Goal: Transaction & Acquisition: Subscribe to service/newsletter

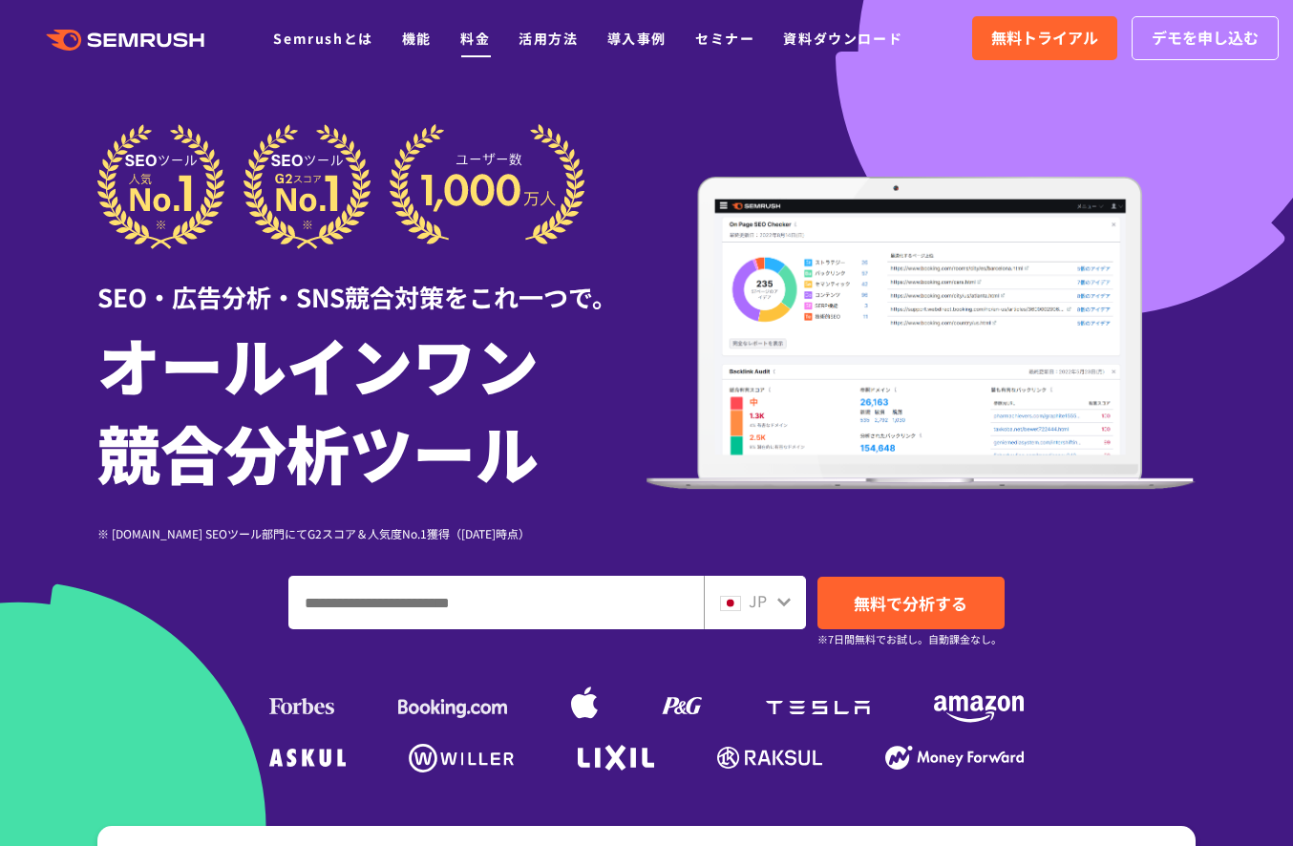
click at [479, 41] on link "料金" at bounding box center [475, 38] width 30 height 19
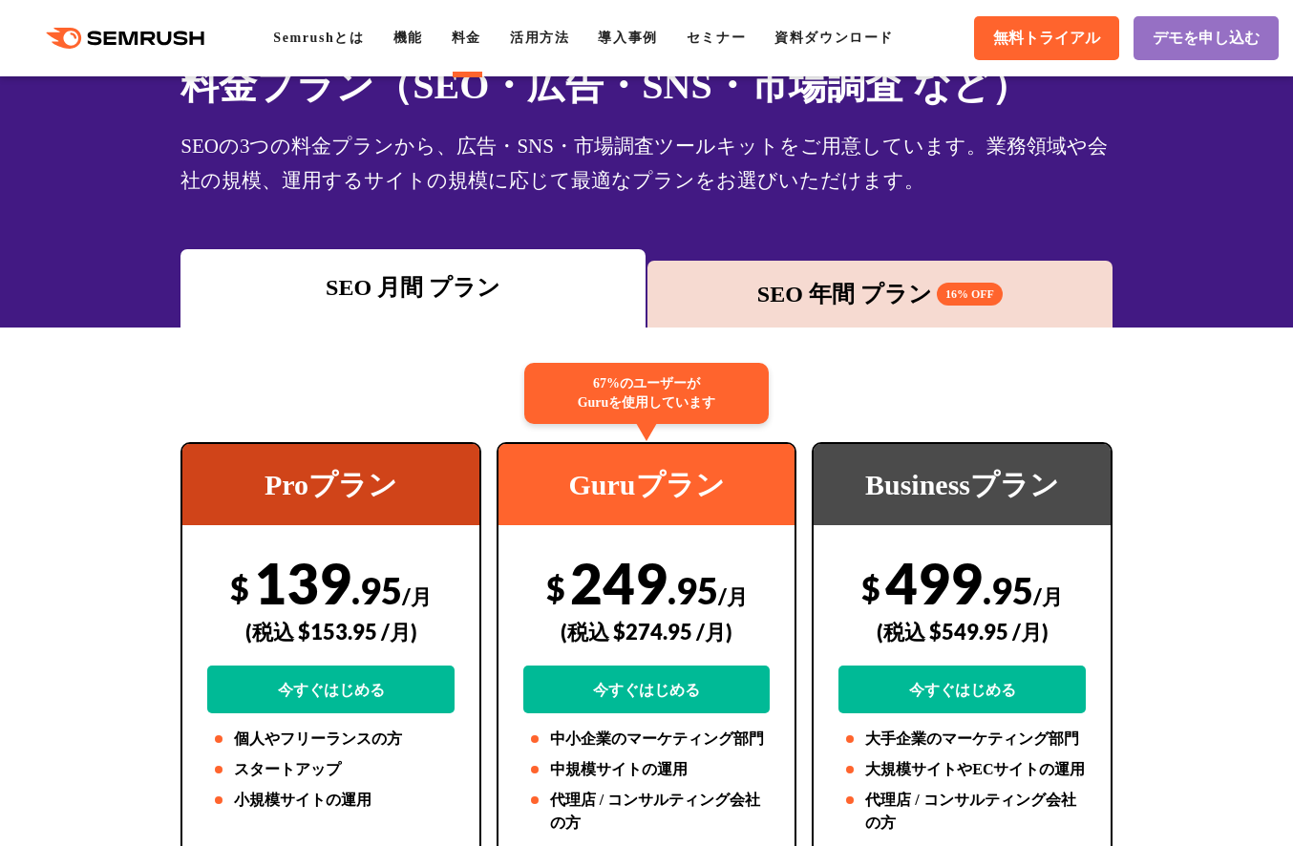
scroll to position [128, 0]
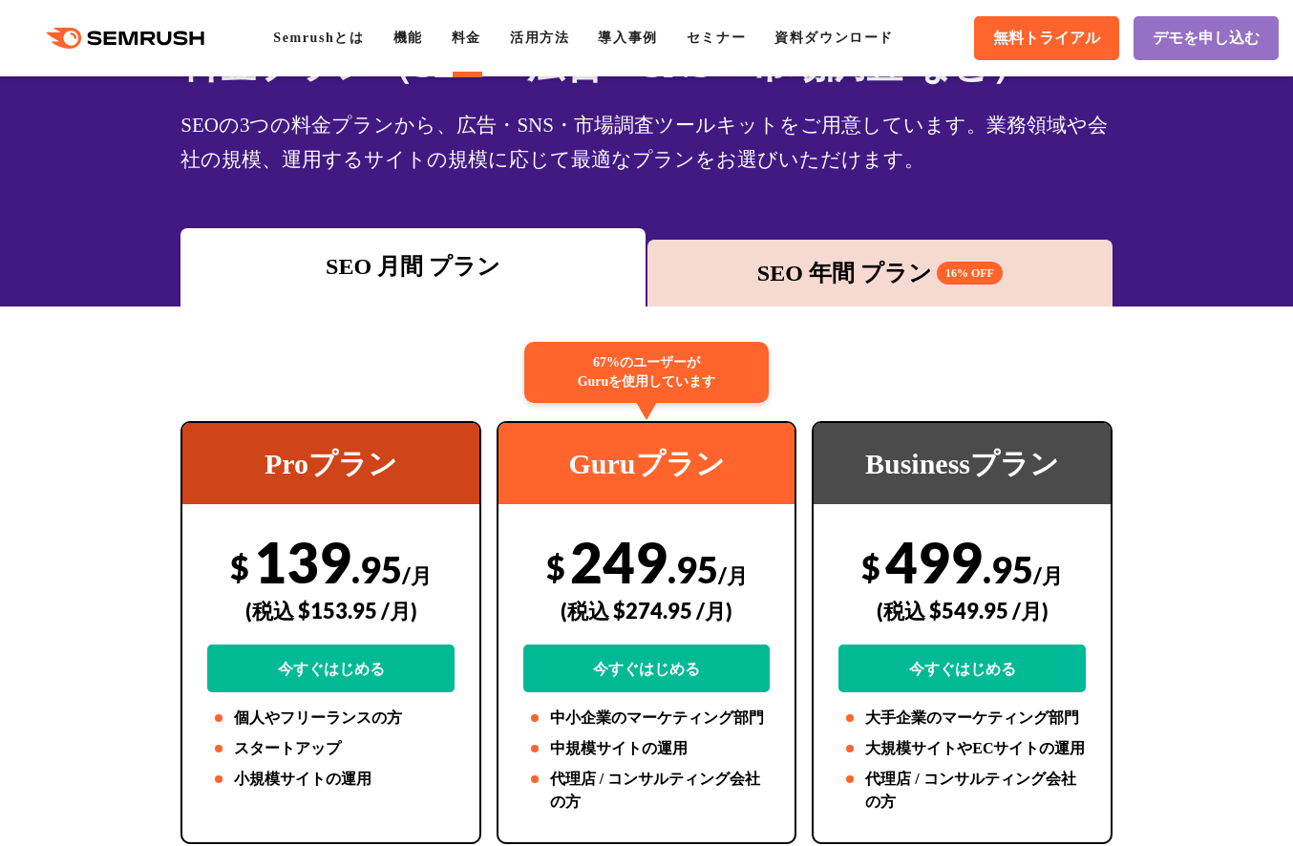
click at [846, 285] on div "SEO 年間 プラン 16% OFF" at bounding box center [880, 273] width 446 height 34
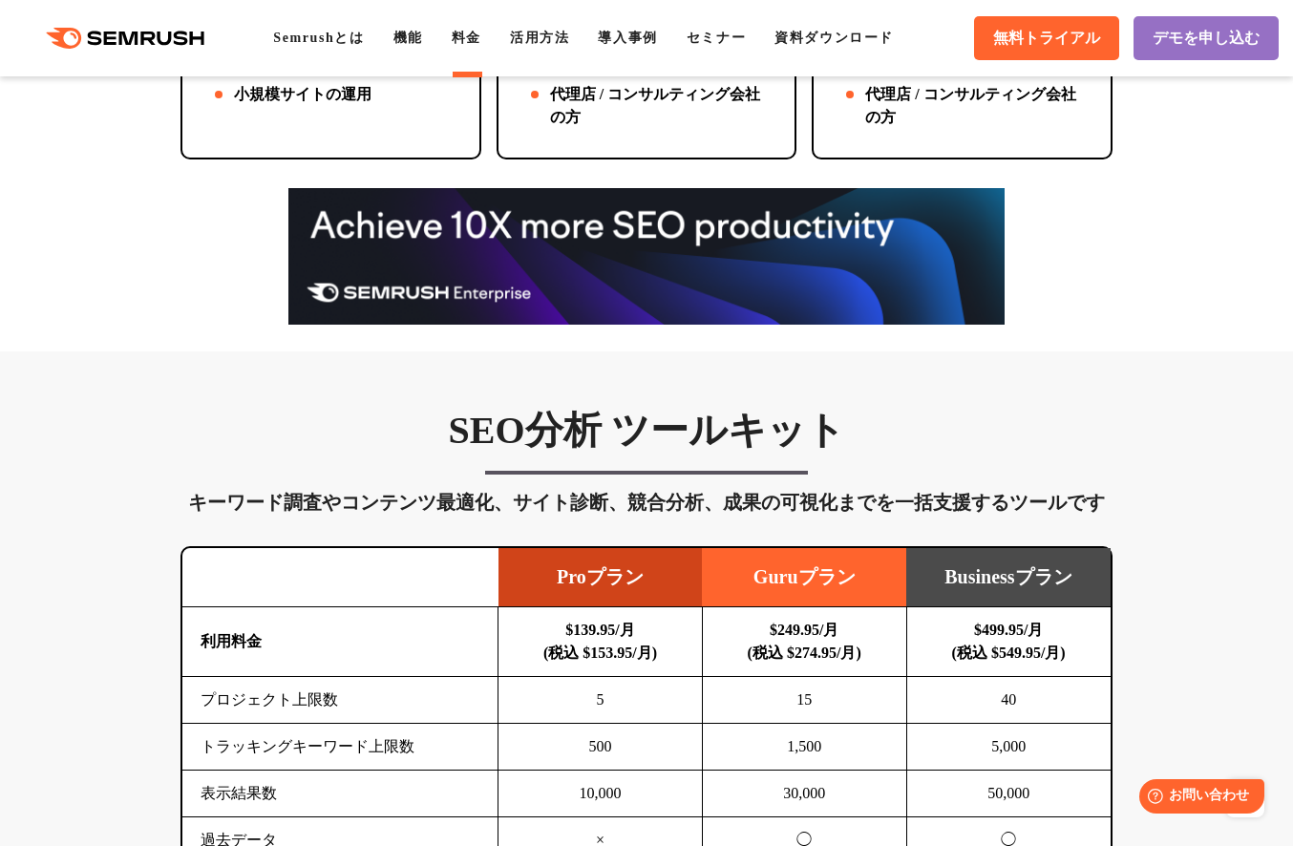
scroll to position [499, 0]
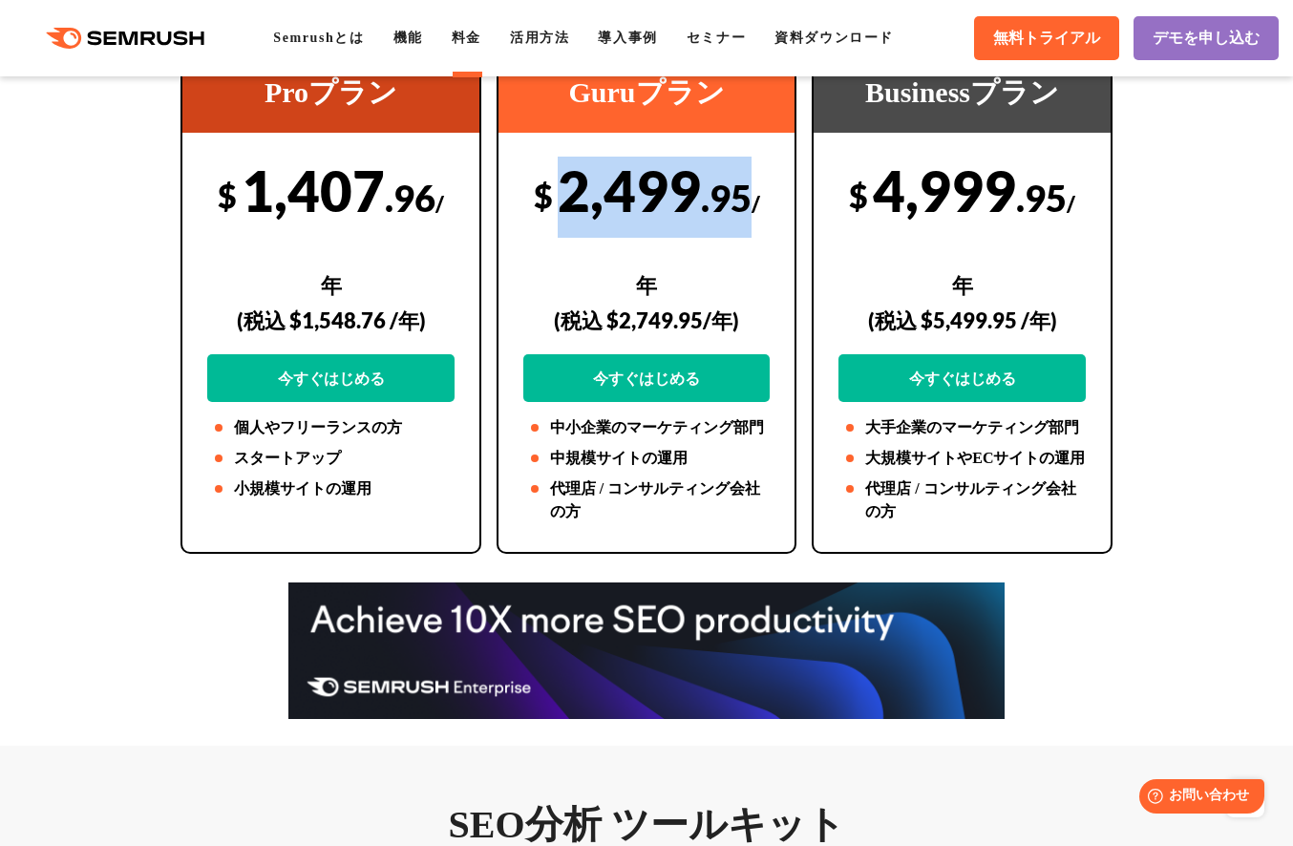
drag, startPoint x: 558, startPoint y: 175, endPoint x: 734, endPoint y: 164, distance: 177.0
click at [734, 164] on div "$ 2,499 .95 /年 (税込 $2,749.95/年) 今すぐはじめる" at bounding box center [646, 279] width 247 height 245
copy div "2,499 .95"
click at [646, 354] on link "今すぐはじめる" at bounding box center [646, 378] width 247 height 48
